Goal: Task Accomplishment & Management: Complete application form

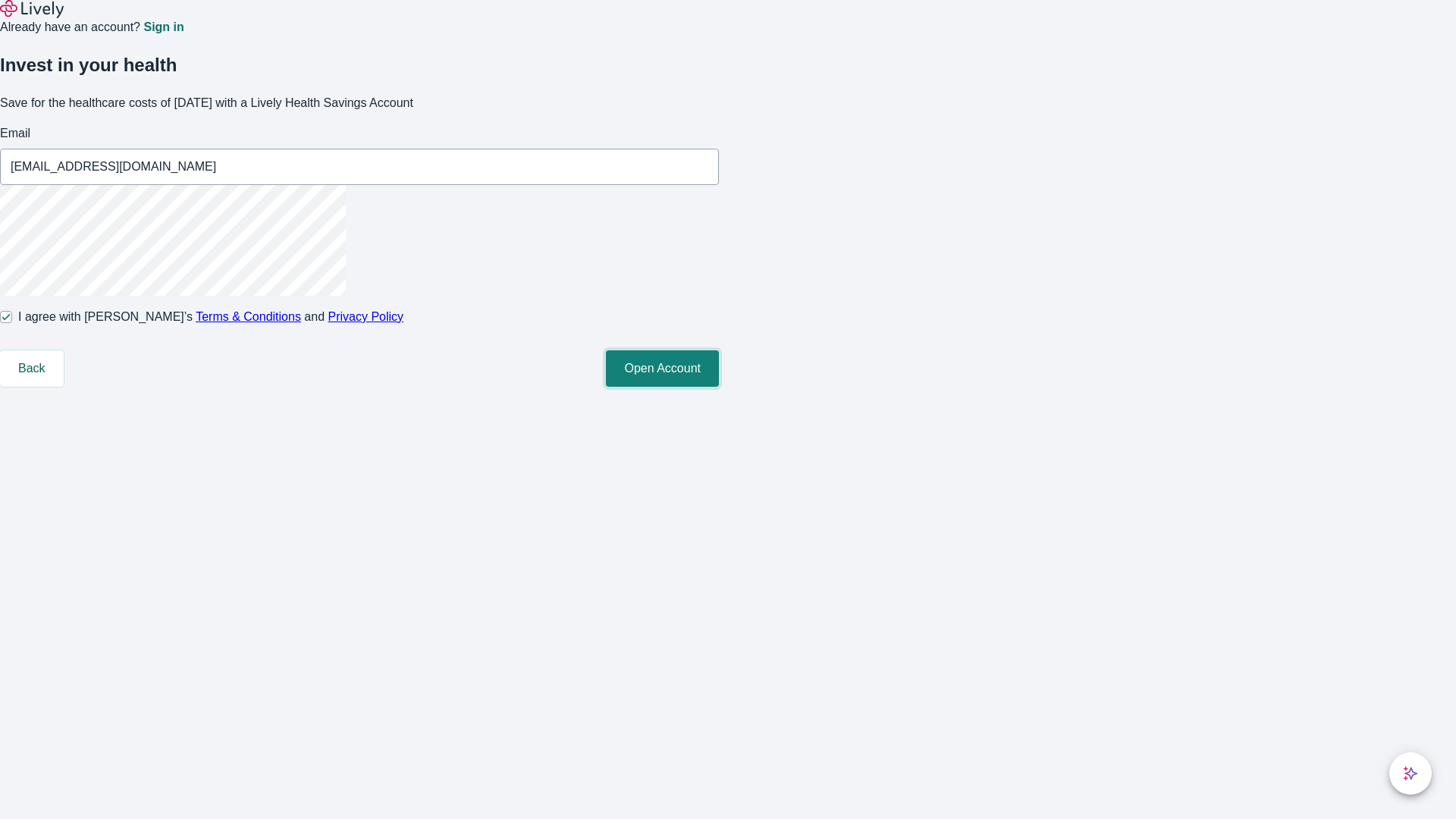
click at [719, 386] on button "Open Account" at bounding box center [663, 368] width 113 height 36
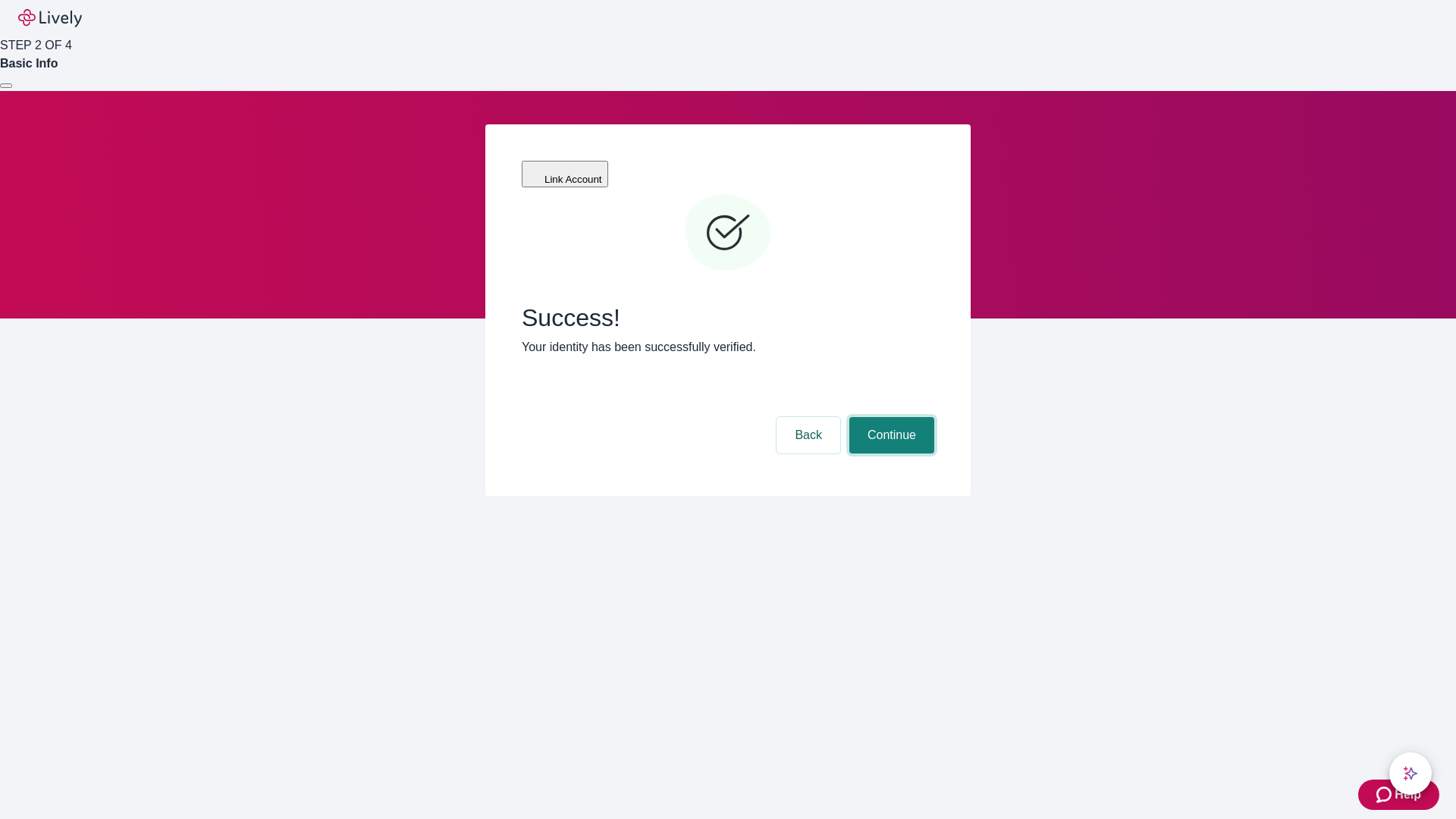
click at [890, 417] on button "Continue" at bounding box center [893, 435] width 85 height 36
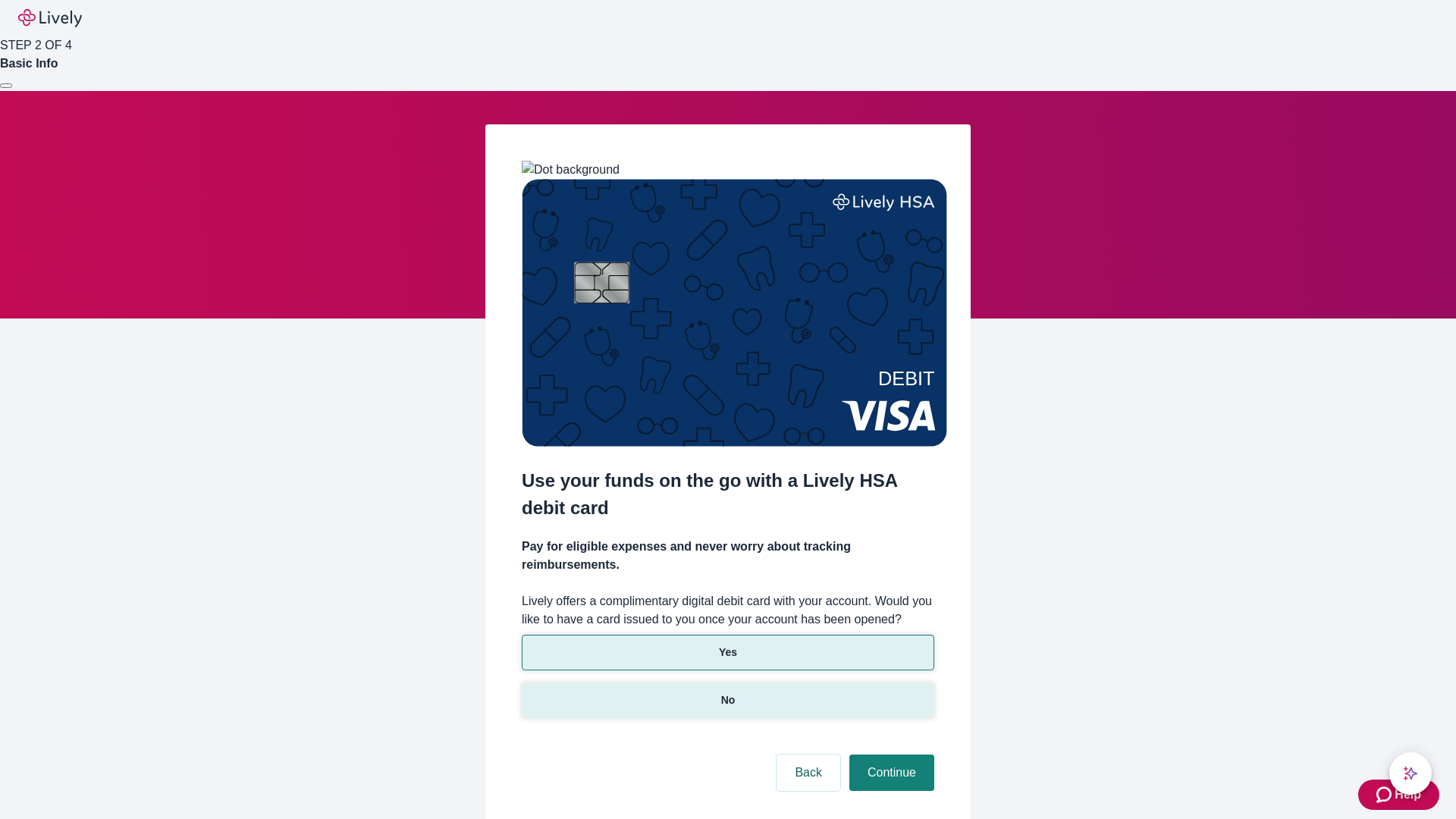
click at [728, 692] on p "No" at bounding box center [728, 699] width 15 height 16
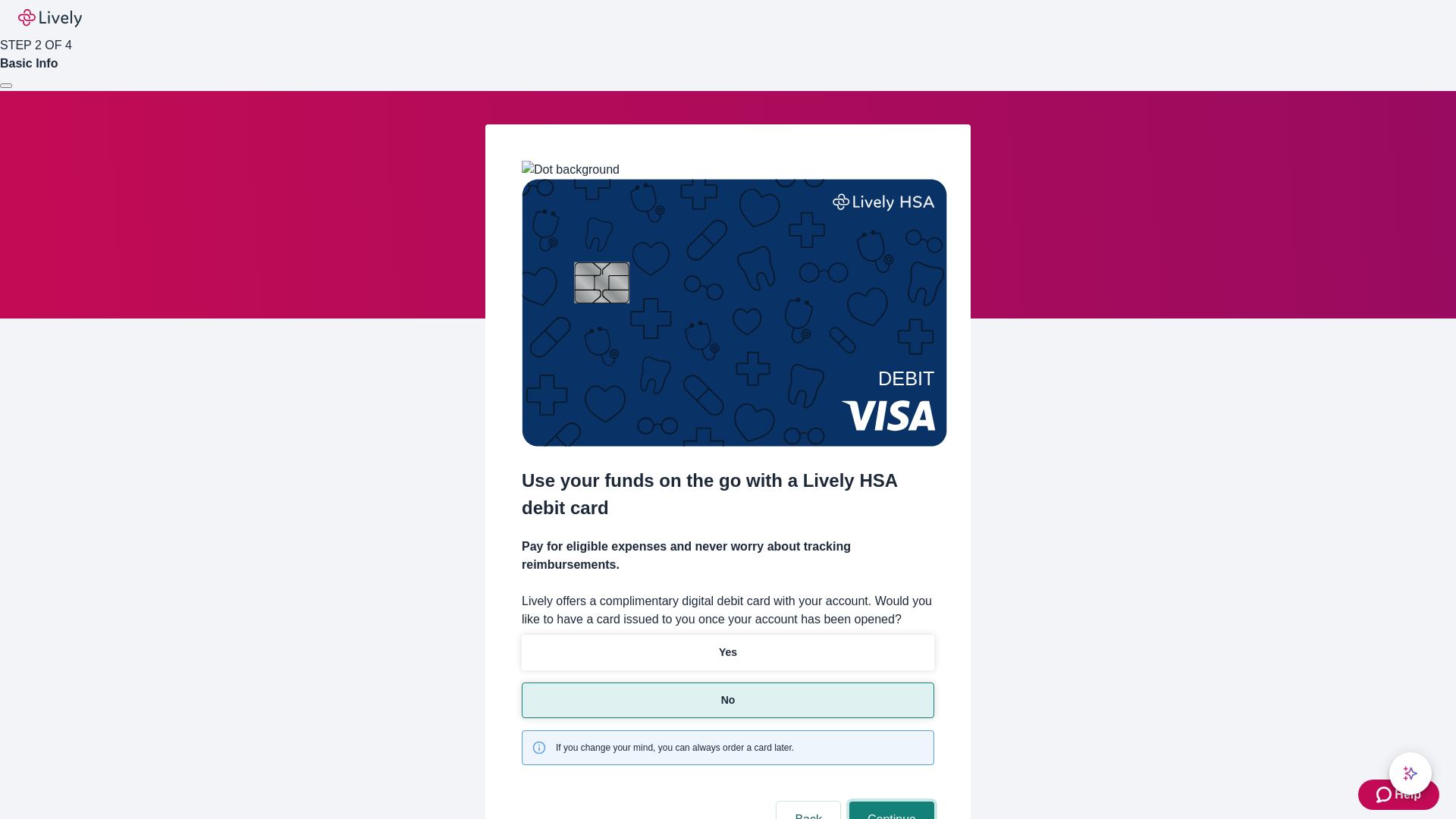
click at [890, 801] on button "Continue" at bounding box center [893, 819] width 85 height 36
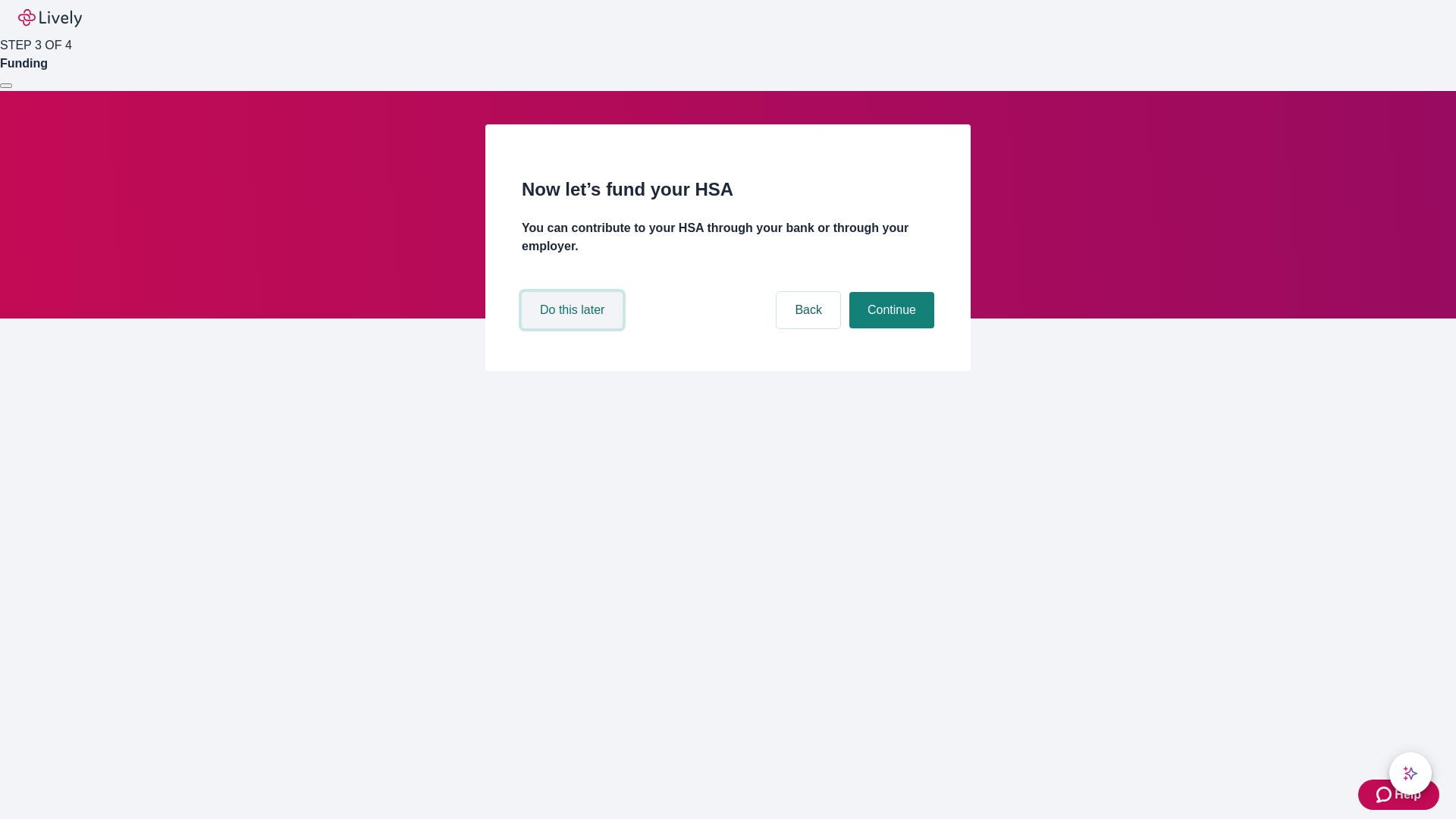
click at [575, 328] on button "Do this later" at bounding box center [572, 309] width 101 height 36
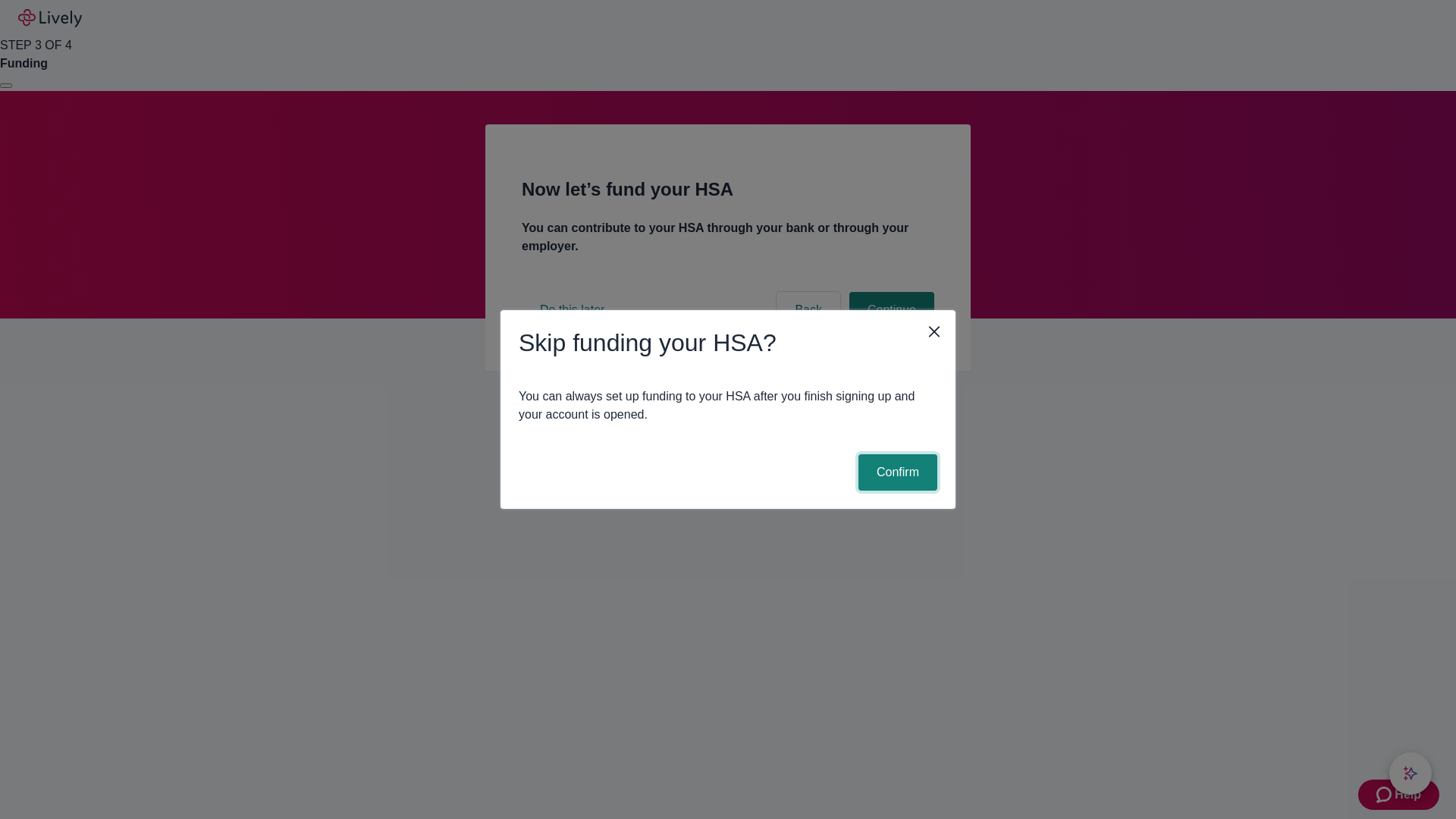
click at [896, 472] on button "Confirm" at bounding box center [898, 472] width 79 height 36
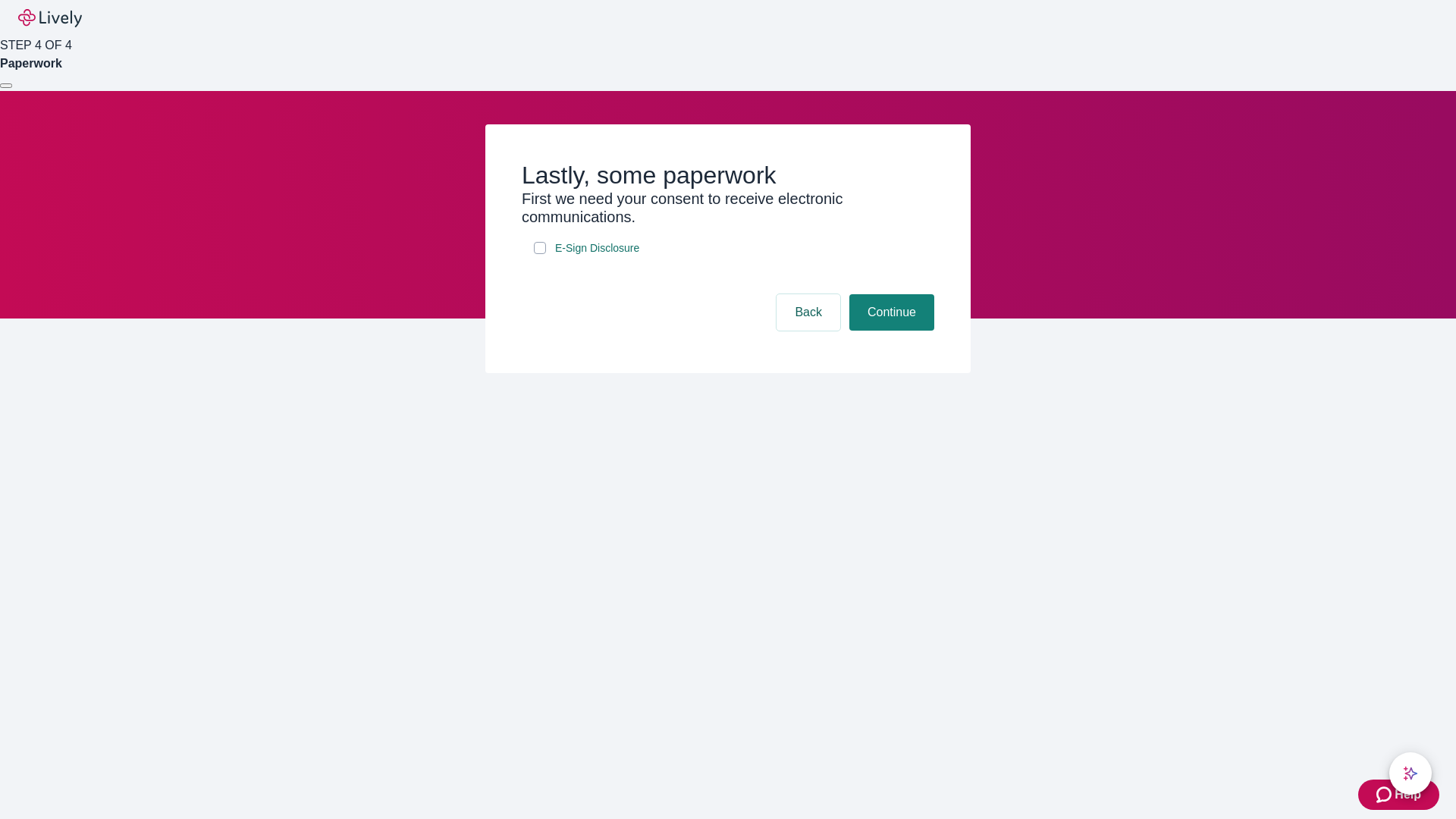
click at [540, 254] on input "E-Sign Disclosure" at bounding box center [539, 247] width 12 height 12
checkbox input "true"
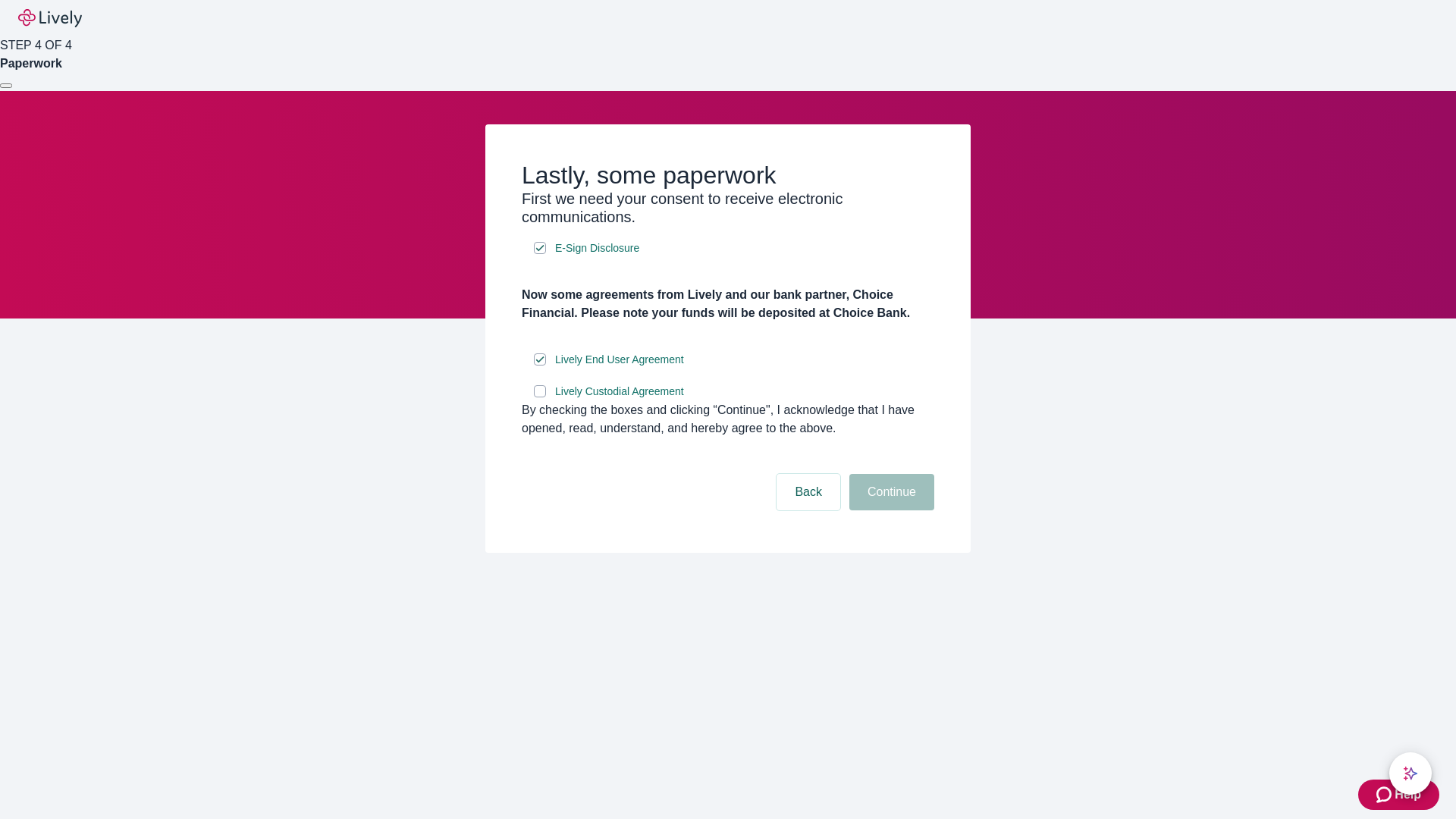
click at [540, 397] on input "Lively Custodial Agreement" at bounding box center [539, 391] width 12 height 12
checkbox input "true"
click at [890, 510] on button "Continue" at bounding box center [893, 492] width 85 height 36
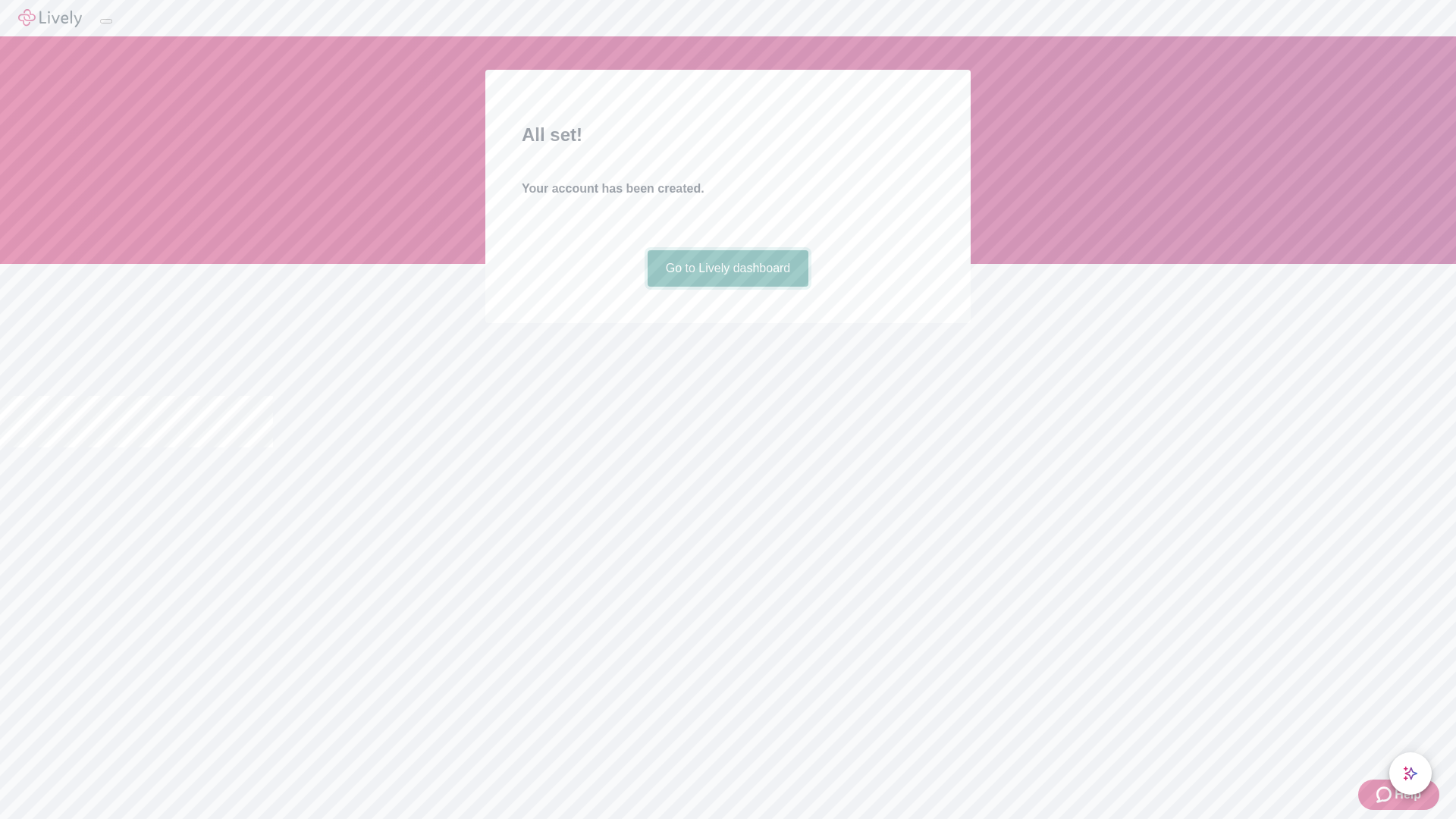
click at [728, 286] on link "Go to Lively dashboard" at bounding box center [728, 268] width 161 height 36
